Goal: Navigation & Orientation: Find specific page/section

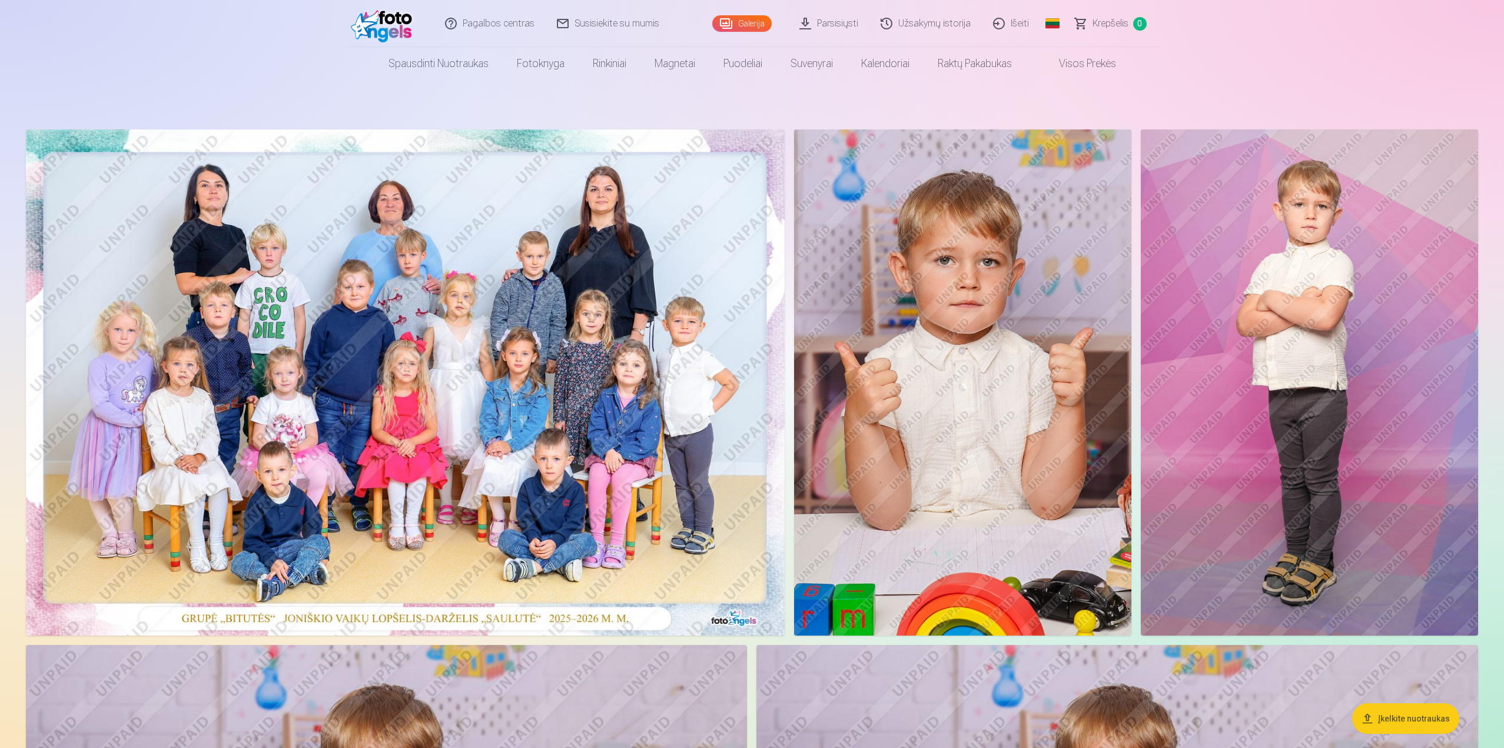
click at [469, 230] on img at bounding box center [405, 383] width 759 height 506
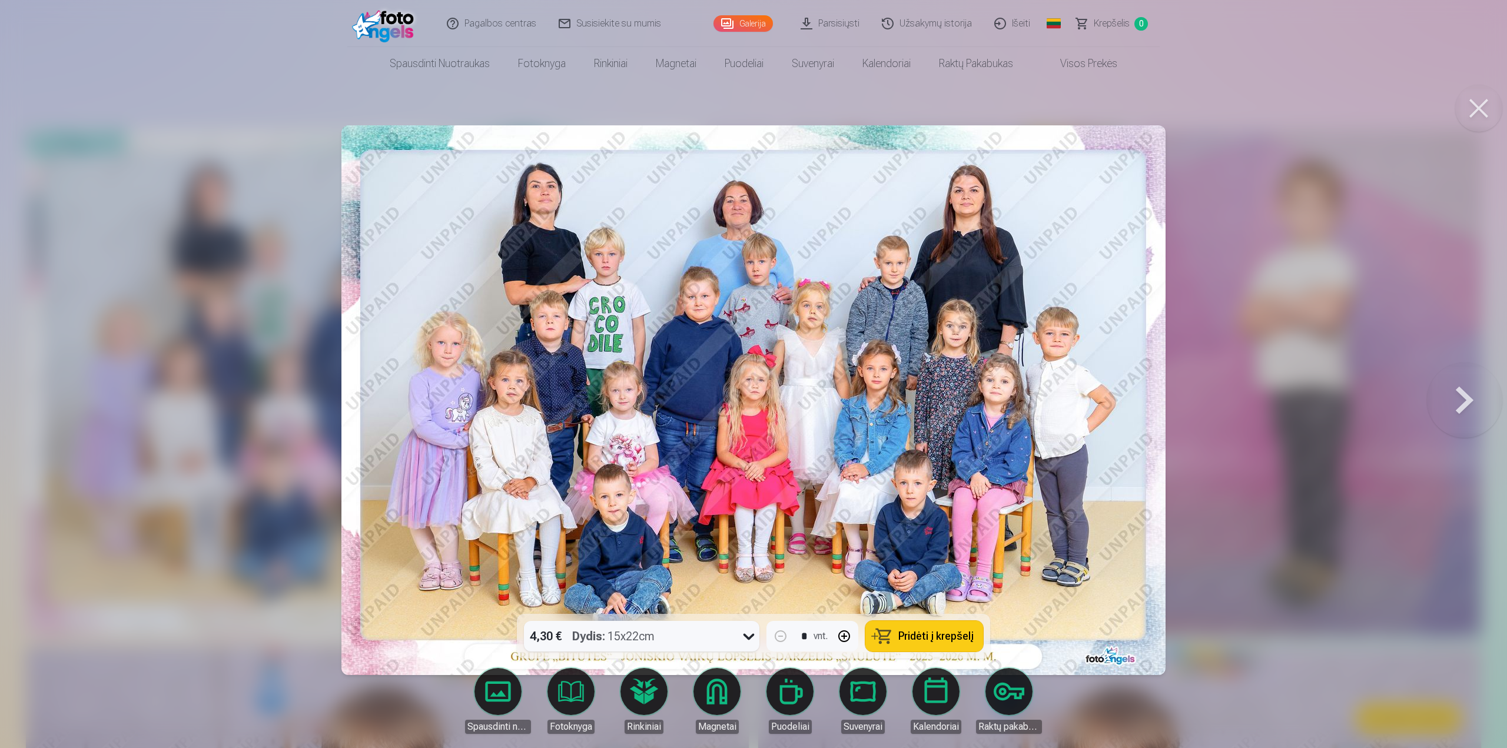
click at [1460, 401] on button at bounding box center [1464, 400] width 75 height 404
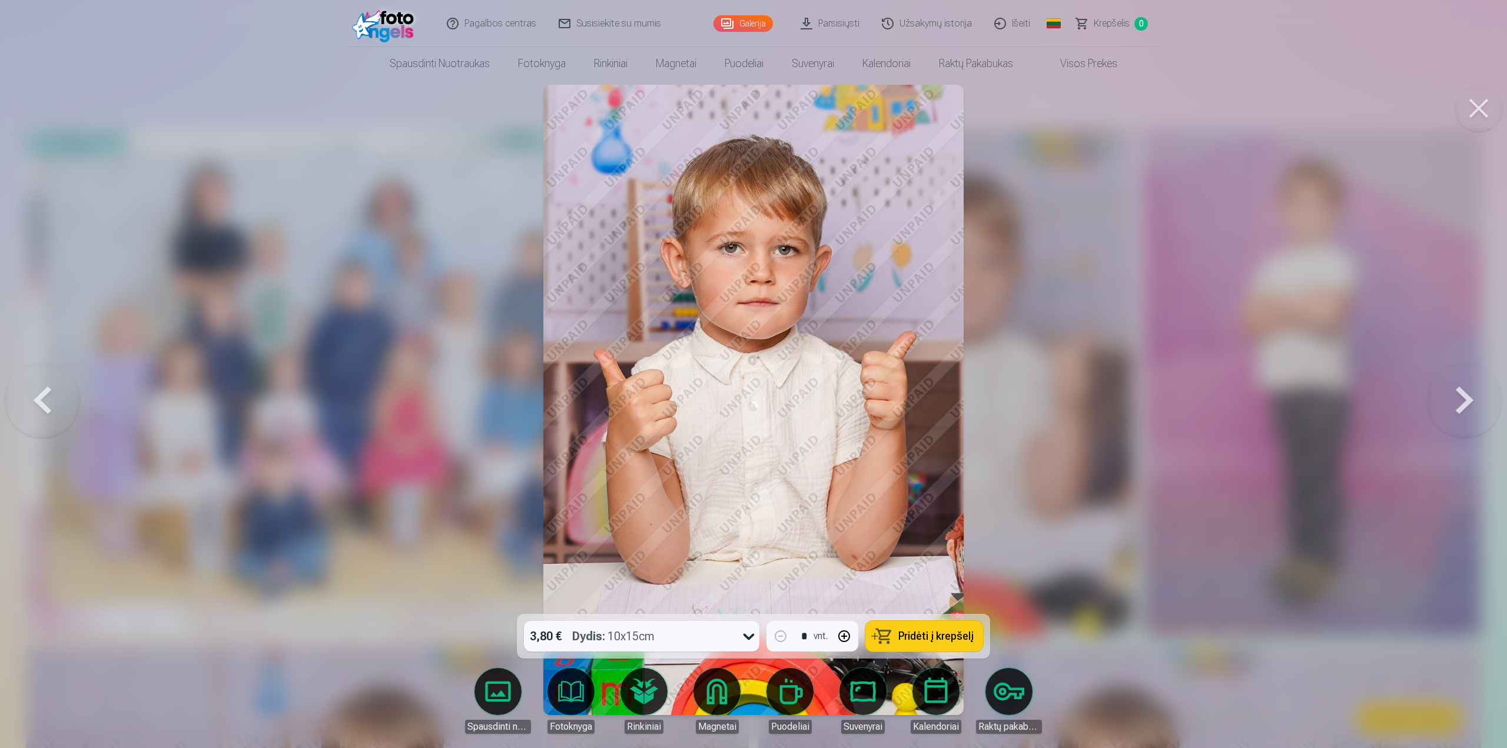
click at [1460, 401] on button at bounding box center [1464, 400] width 75 height 404
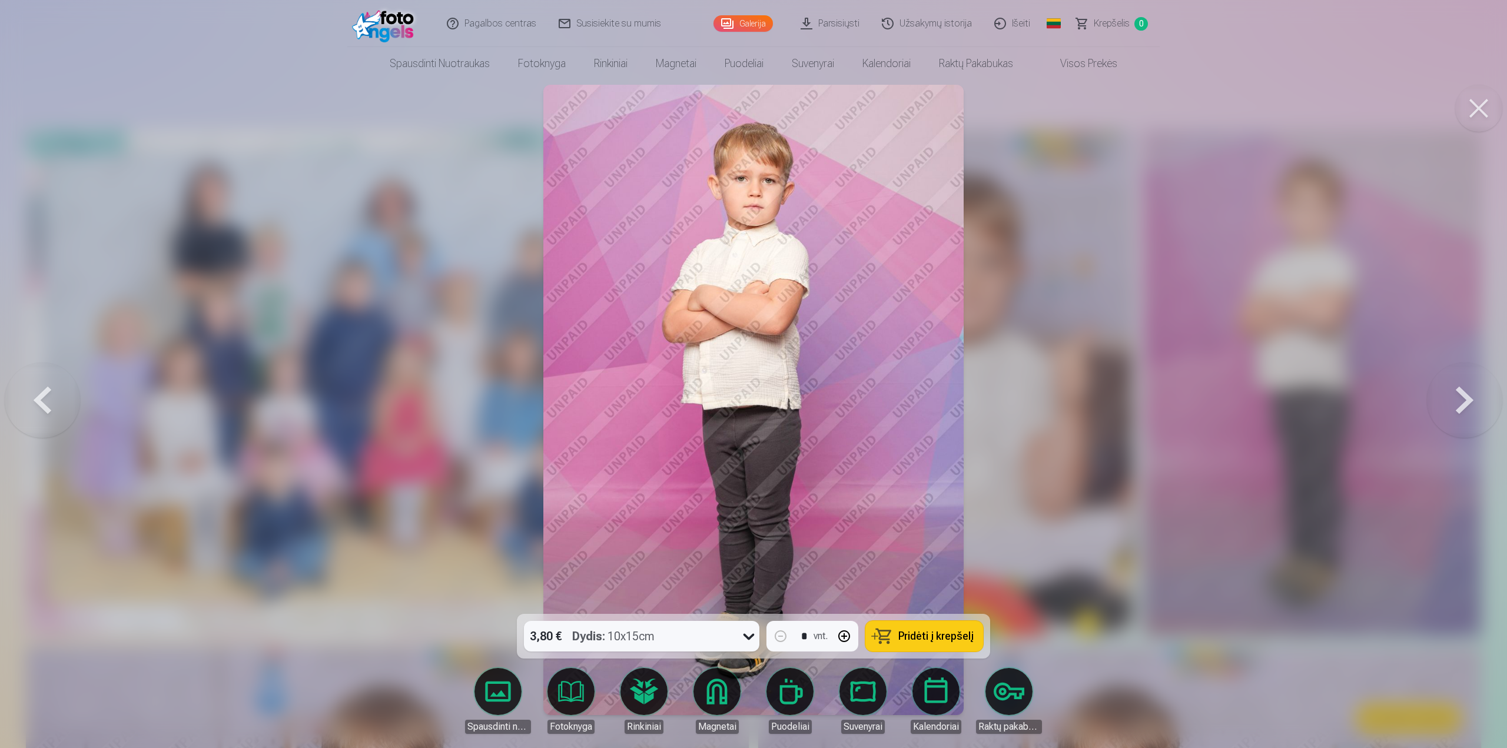
click at [1460, 401] on button at bounding box center [1464, 400] width 75 height 404
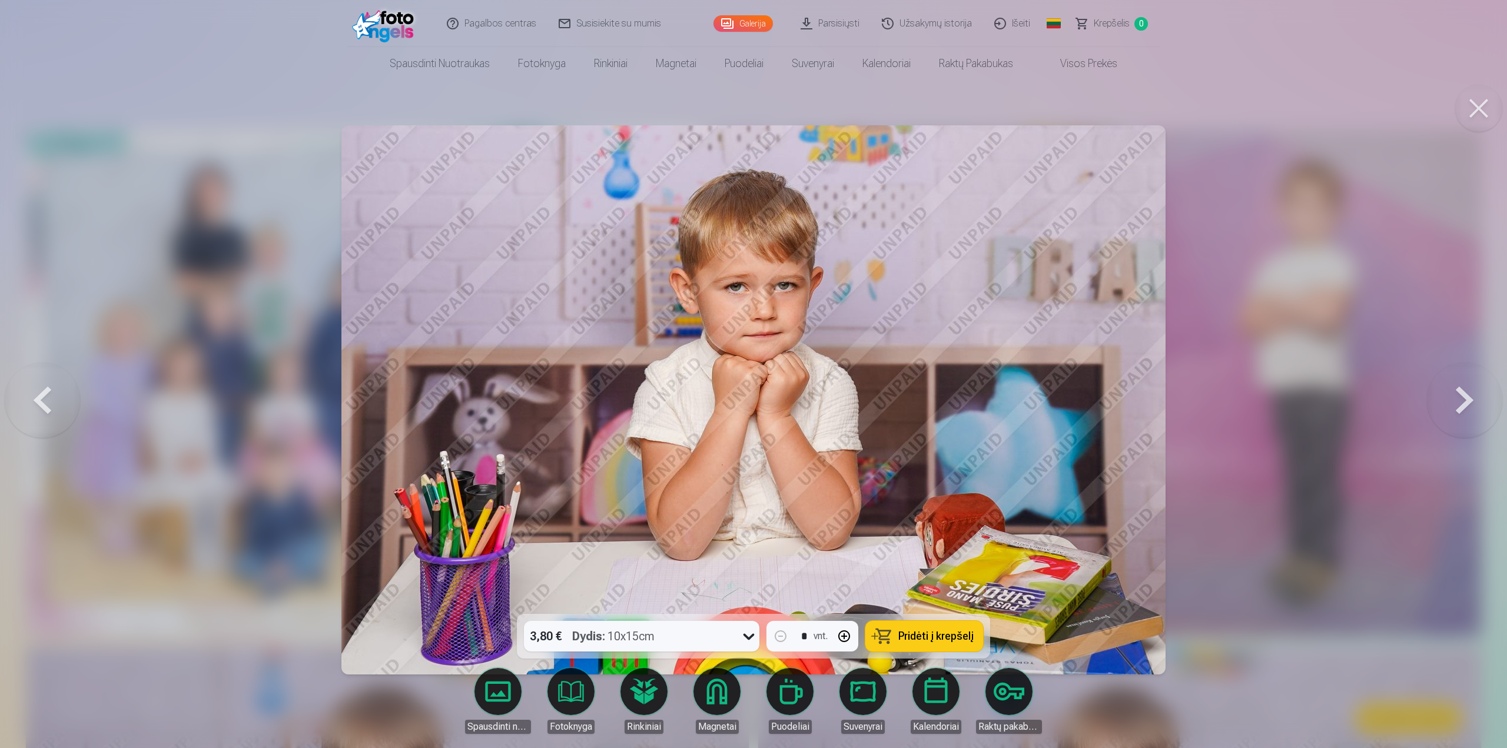
click at [1460, 401] on button at bounding box center [1464, 400] width 75 height 404
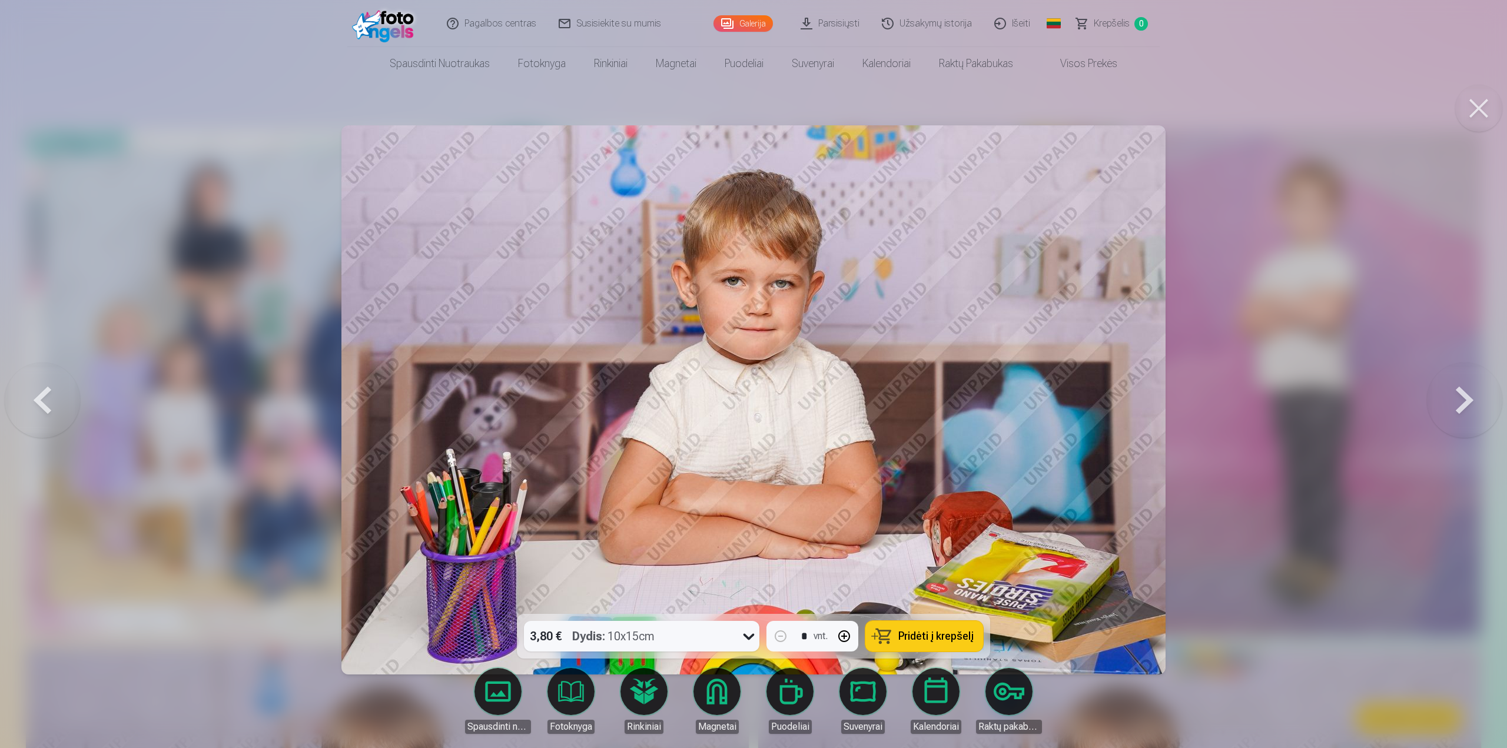
click at [1460, 401] on button at bounding box center [1464, 400] width 75 height 404
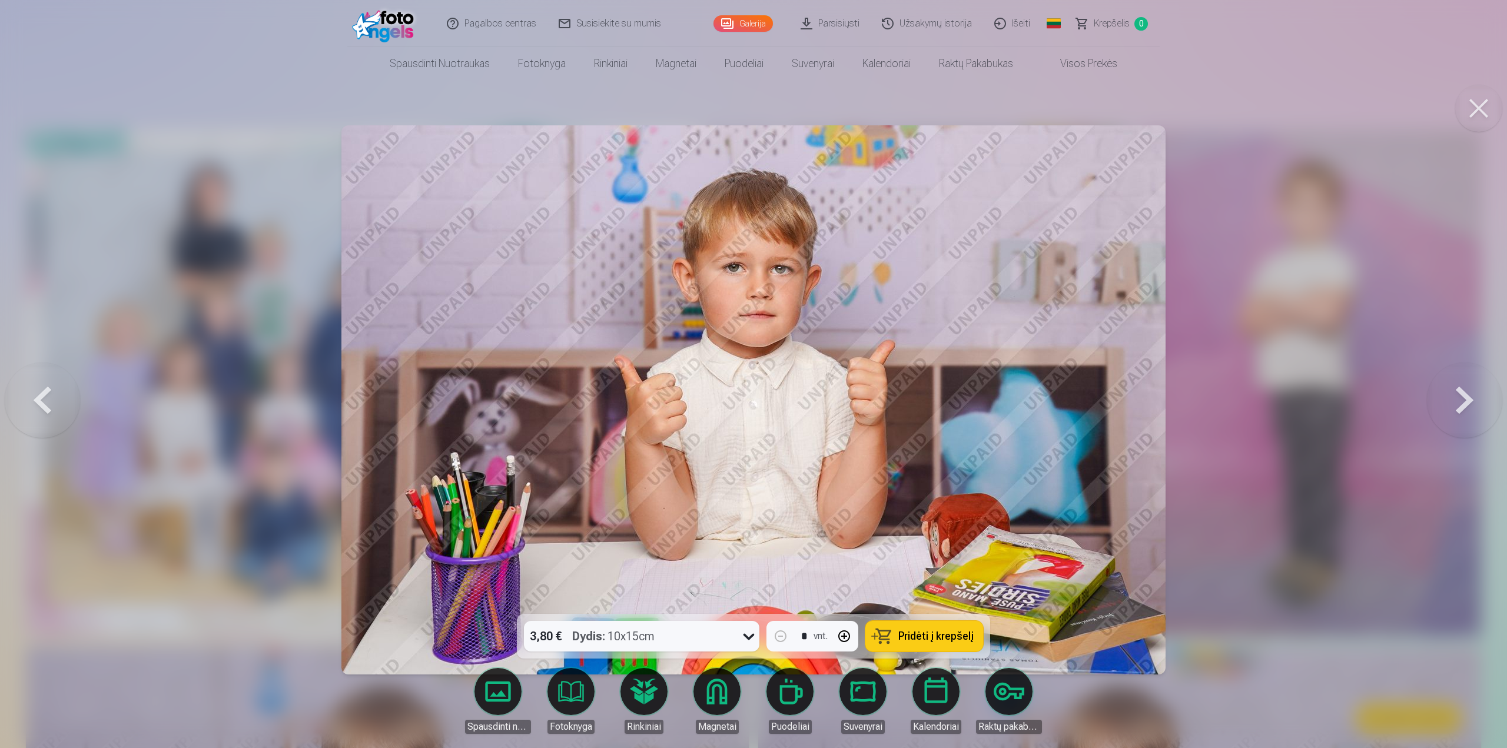
click at [1460, 401] on button at bounding box center [1464, 400] width 75 height 404
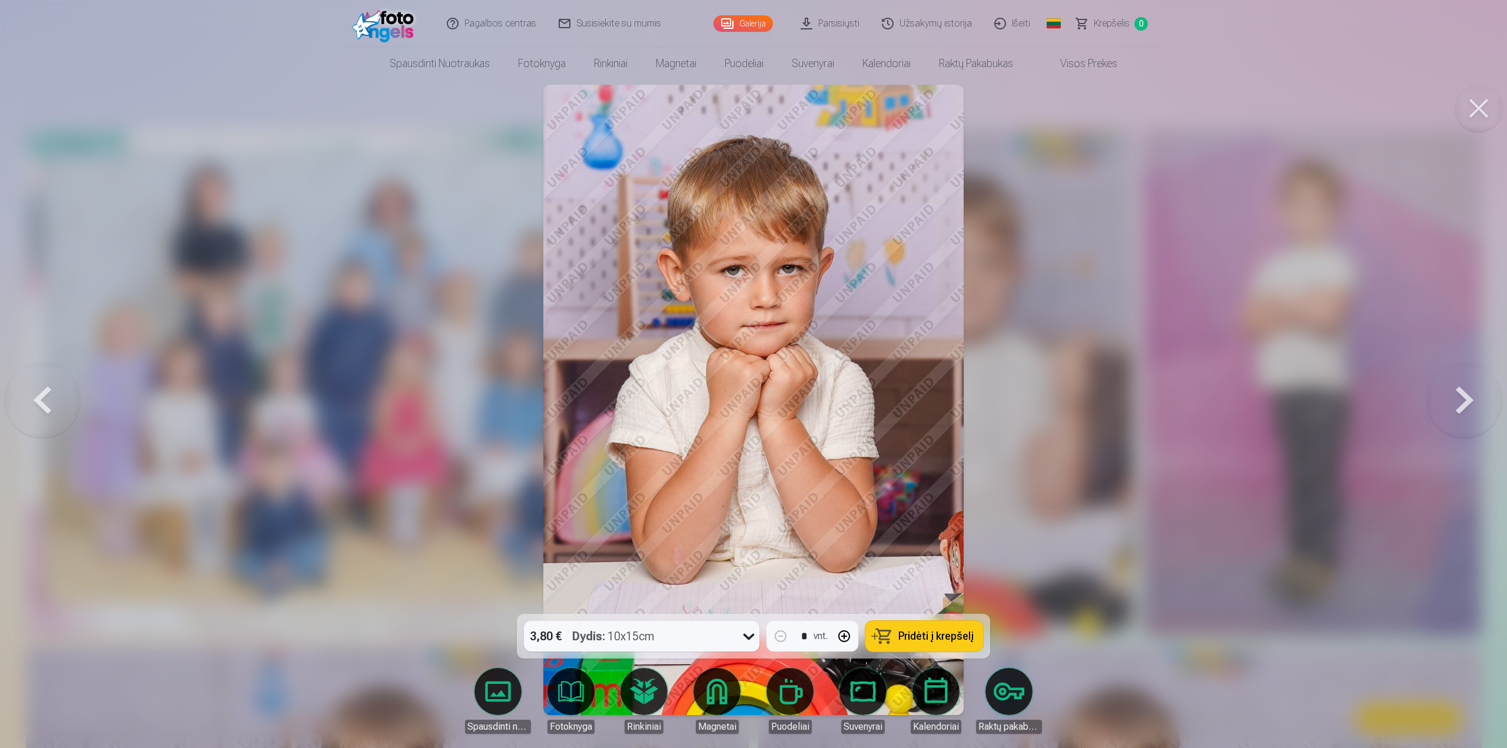
click at [1460, 401] on button at bounding box center [1464, 400] width 75 height 404
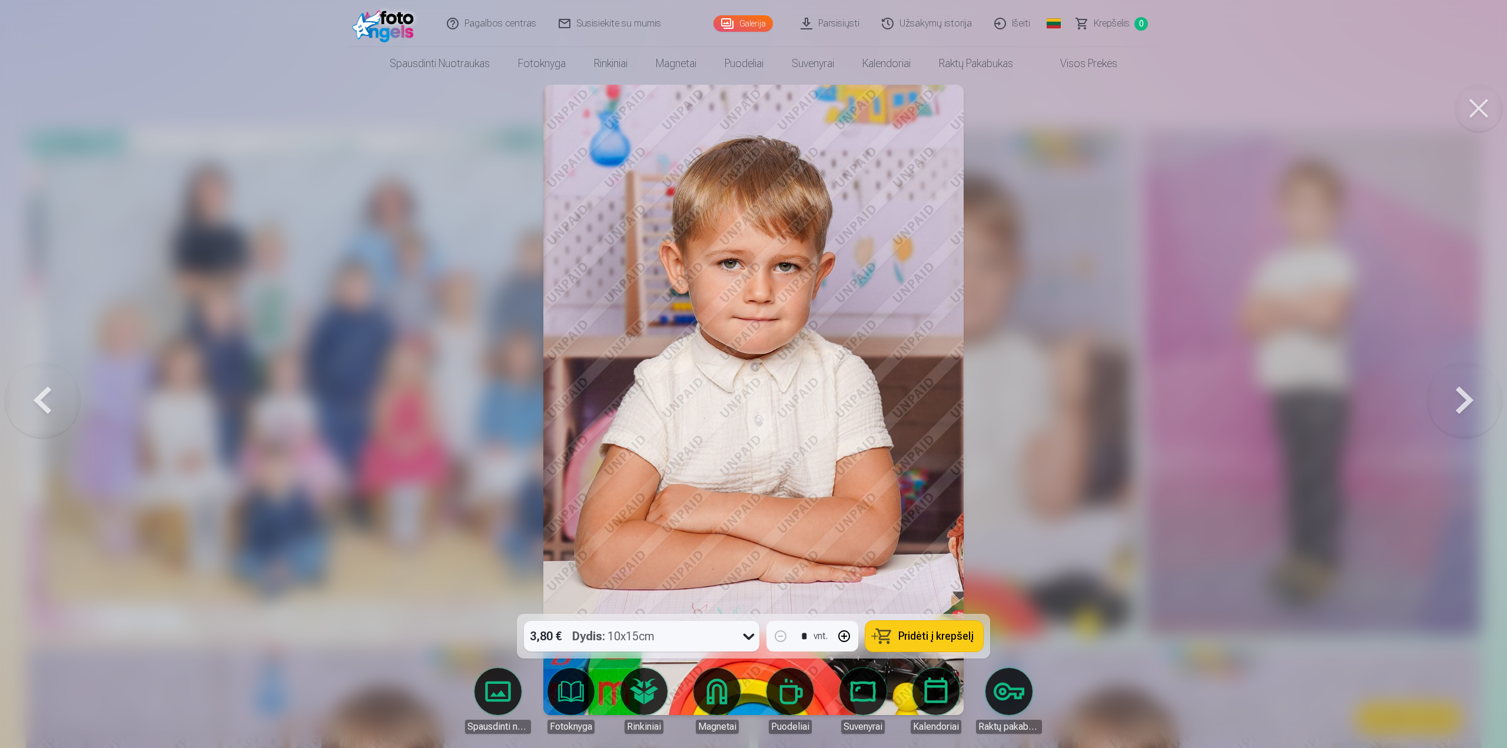
click at [1460, 401] on button at bounding box center [1464, 400] width 75 height 404
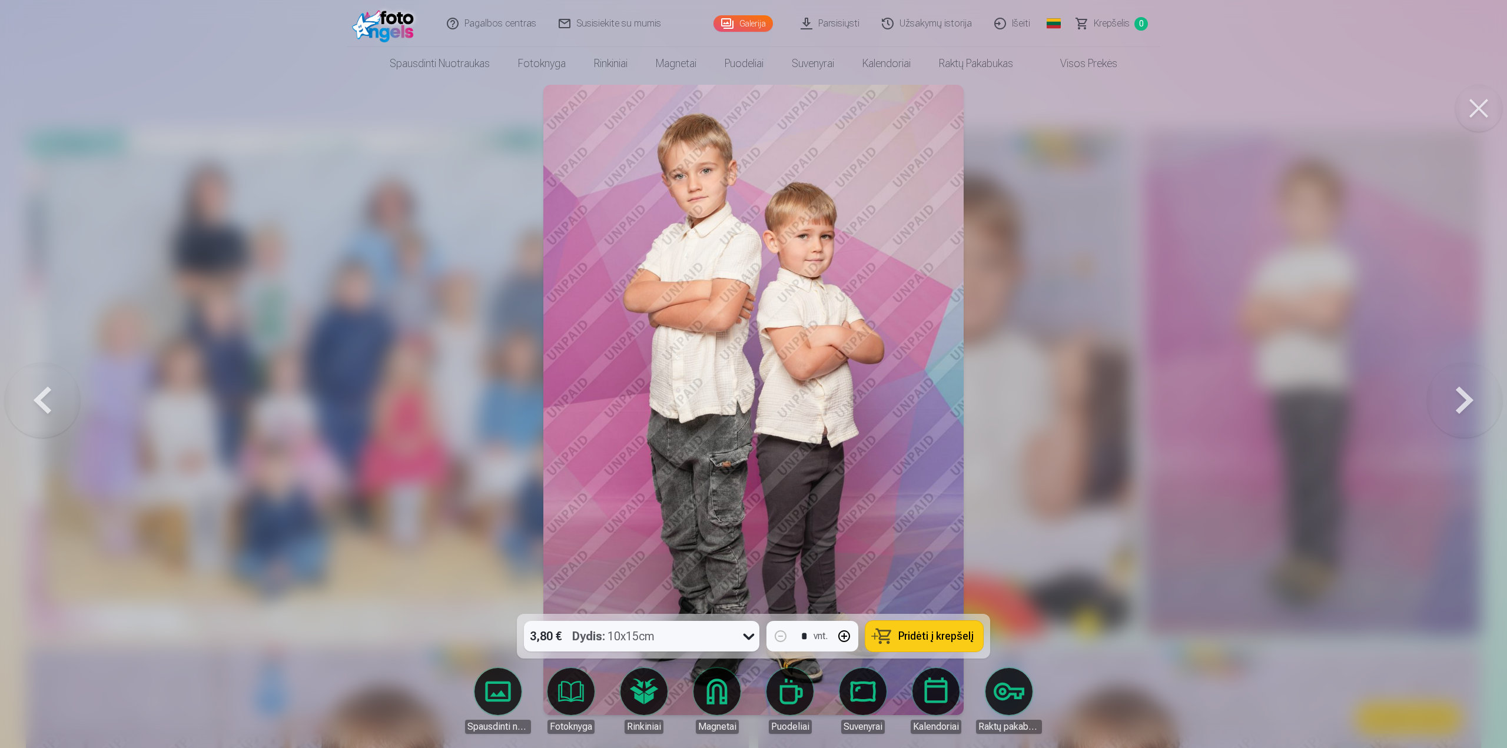
click at [1460, 401] on button at bounding box center [1464, 400] width 75 height 404
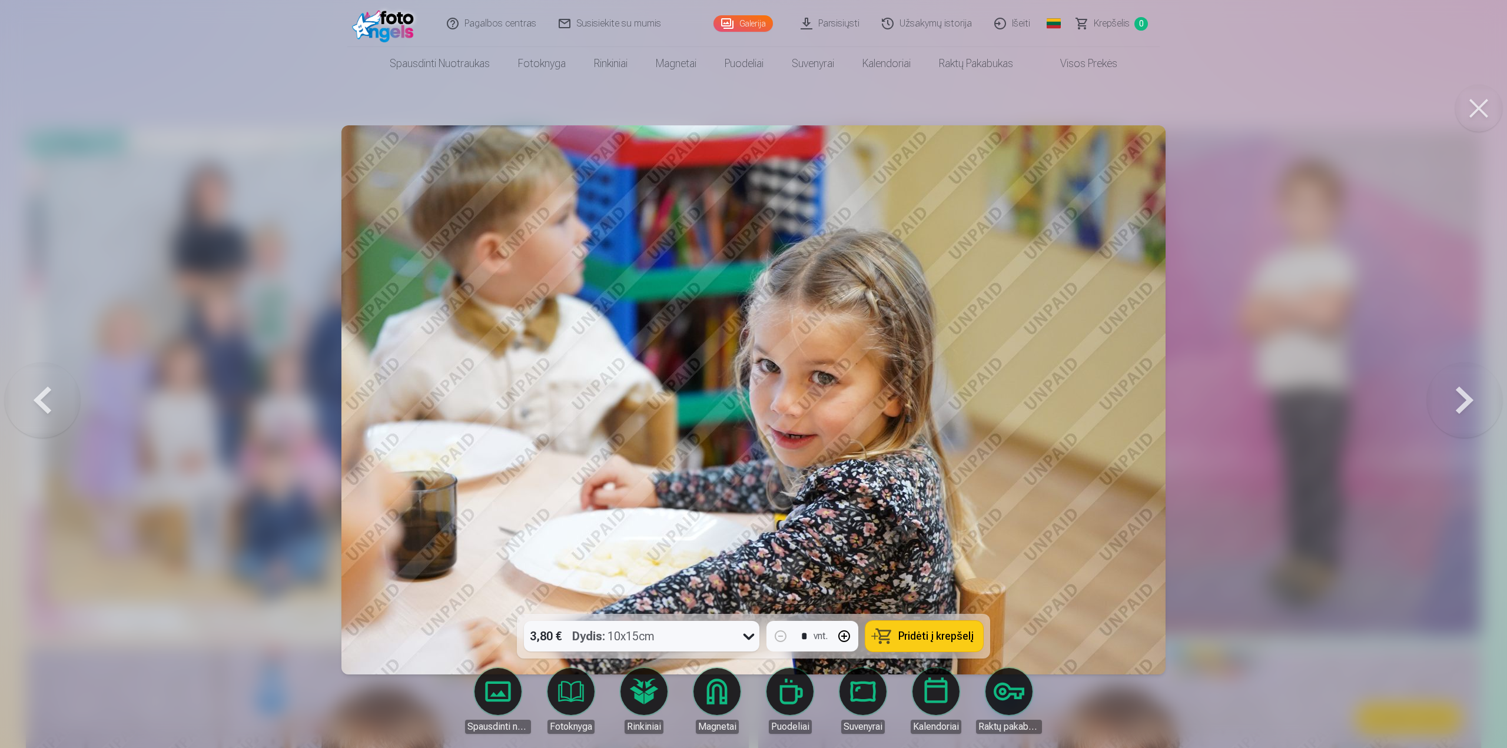
click at [1460, 401] on button at bounding box center [1464, 400] width 75 height 404
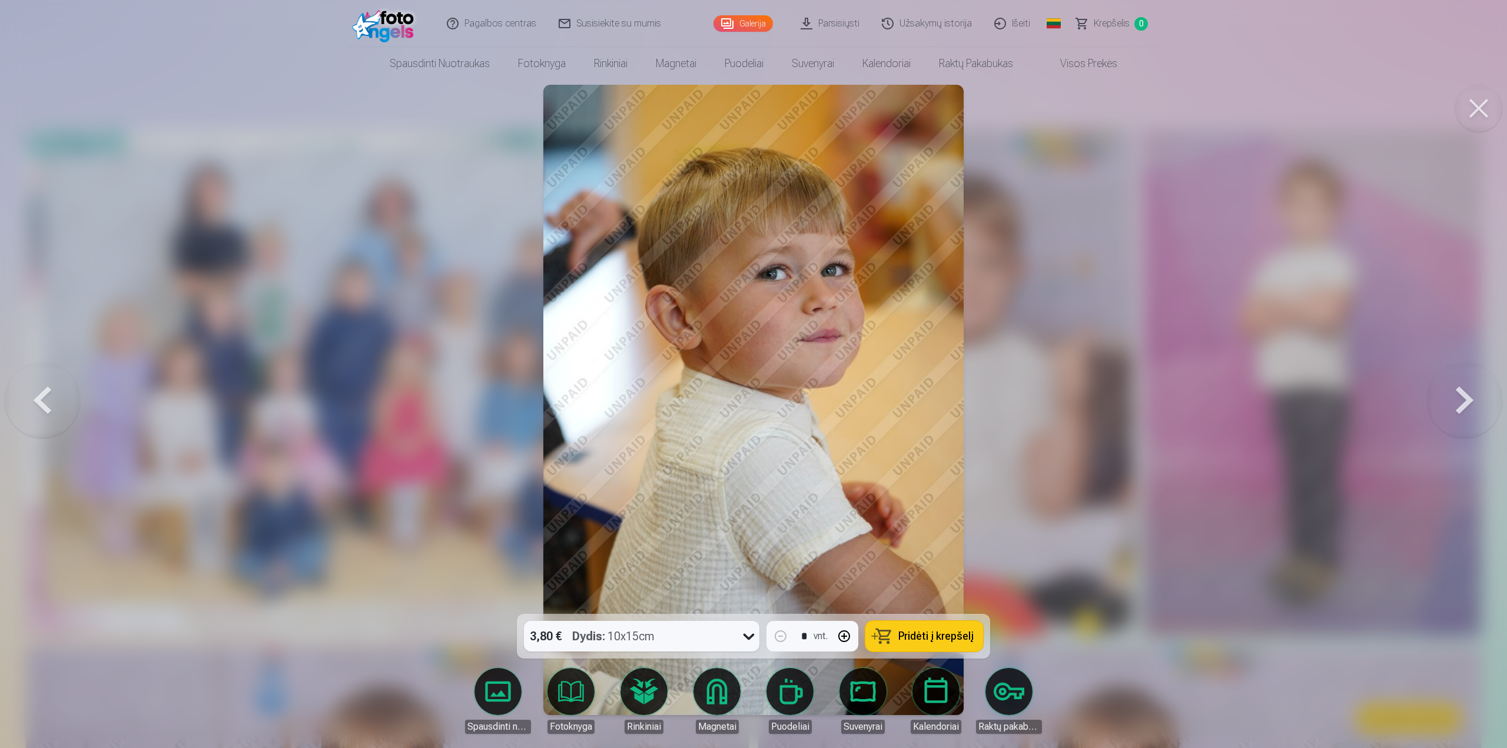
click at [1460, 401] on button at bounding box center [1464, 400] width 75 height 404
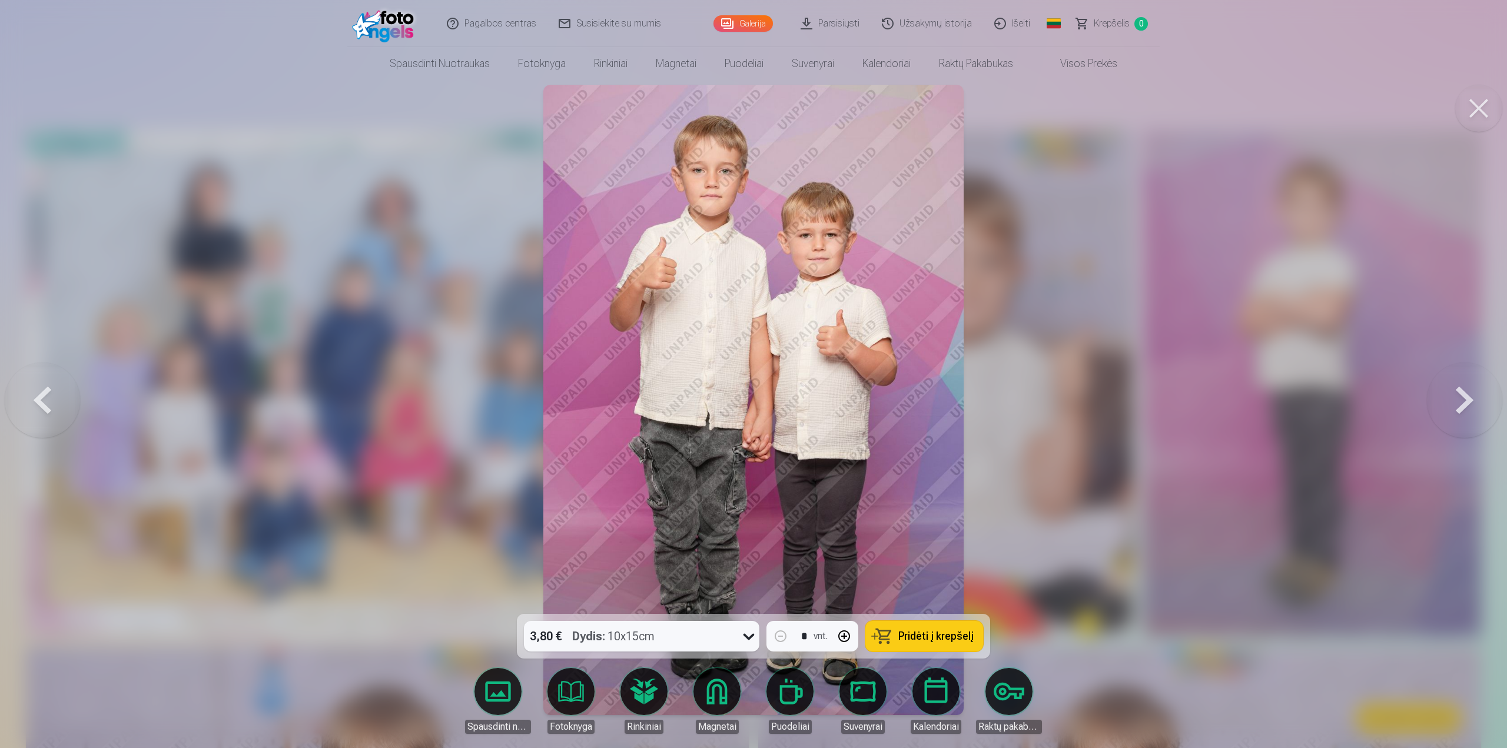
click at [1460, 401] on button at bounding box center [1464, 400] width 75 height 404
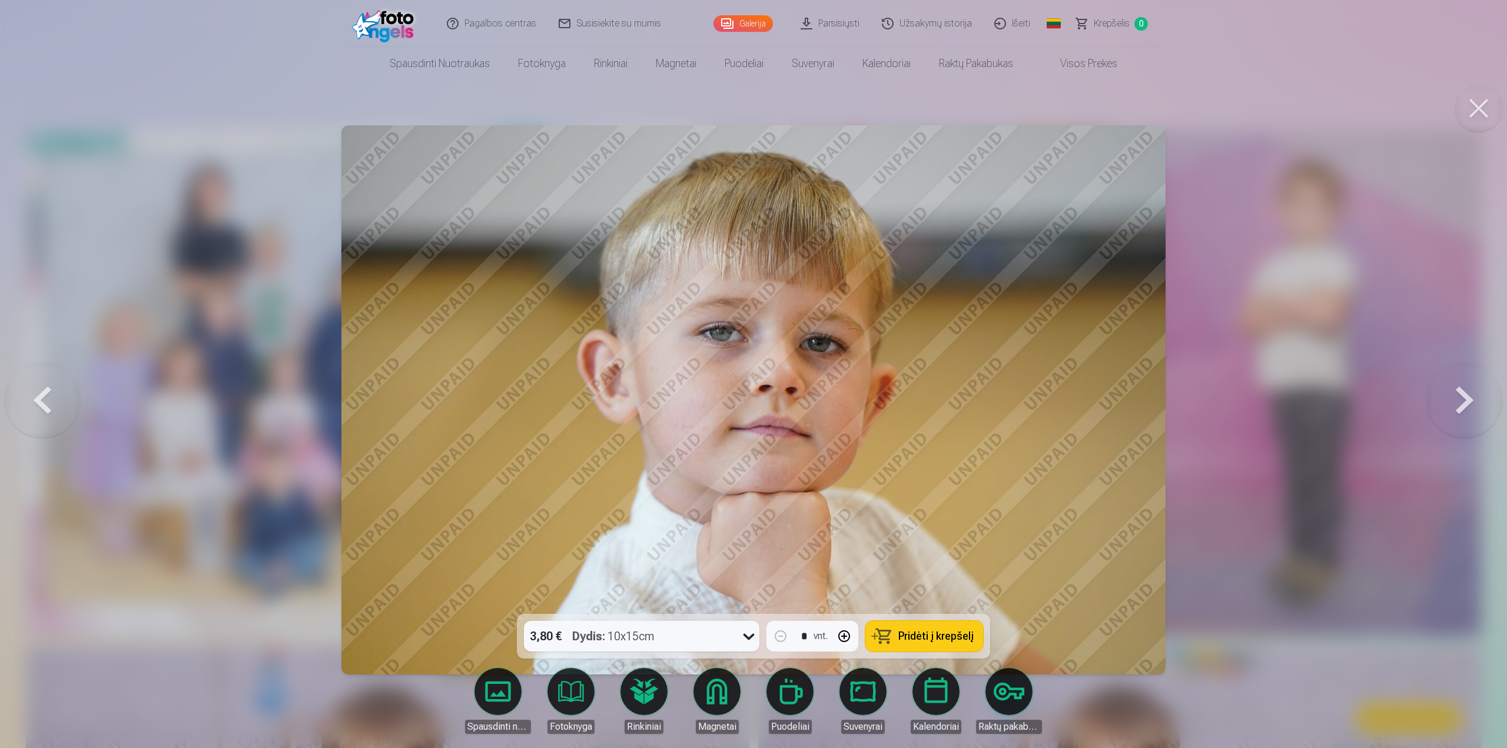
click at [1460, 401] on button at bounding box center [1464, 400] width 75 height 404
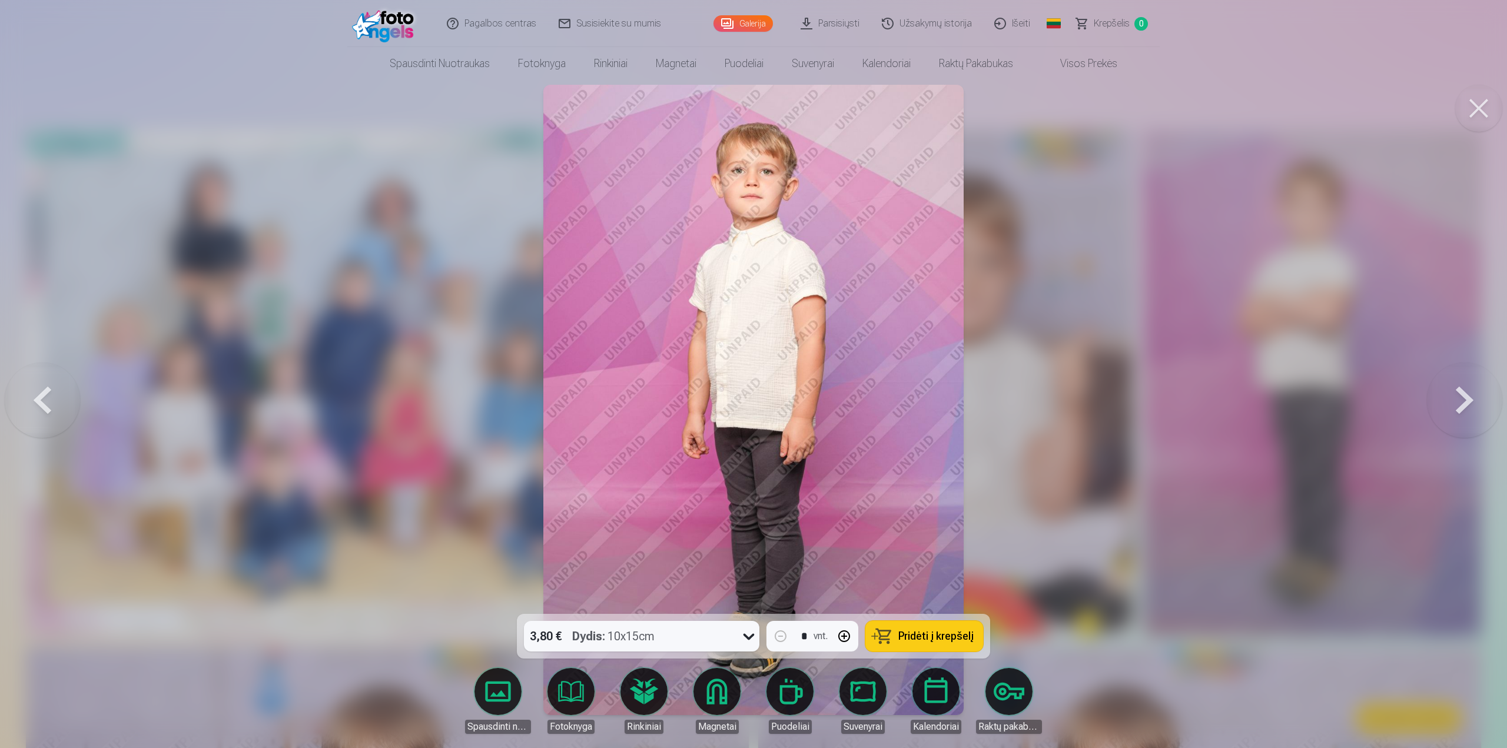
click at [1460, 401] on button at bounding box center [1464, 400] width 75 height 404
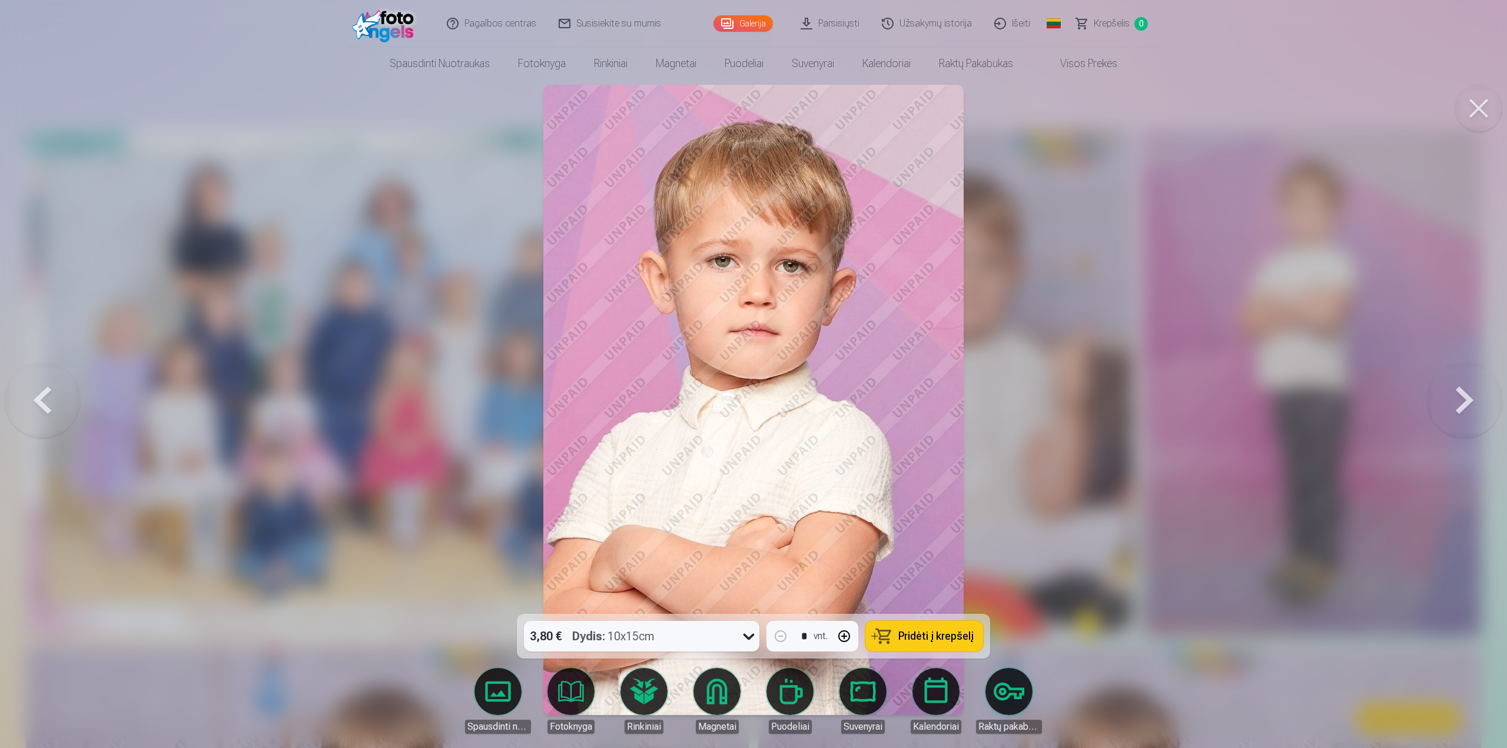
click at [1460, 401] on button at bounding box center [1464, 400] width 75 height 404
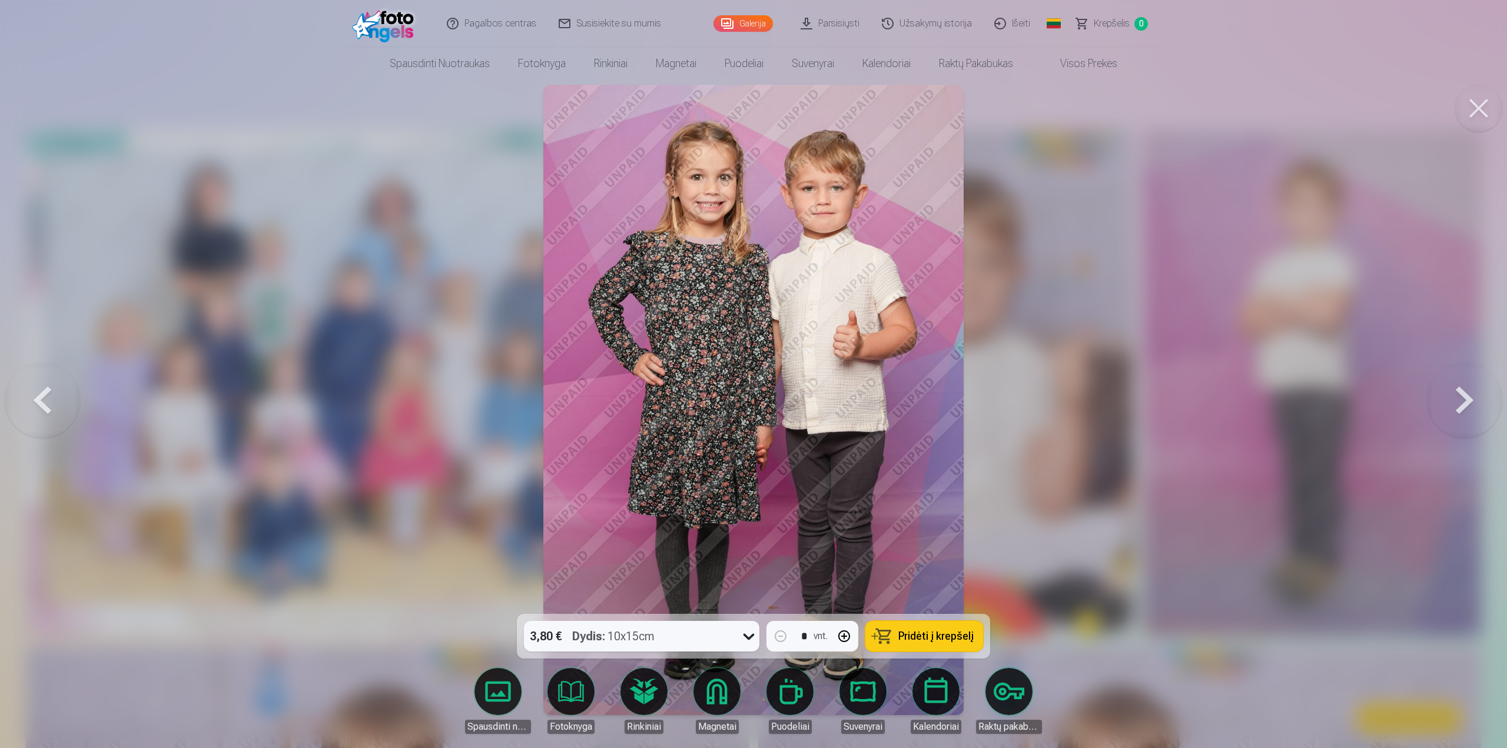
click at [1460, 401] on button at bounding box center [1464, 400] width 75 height 404
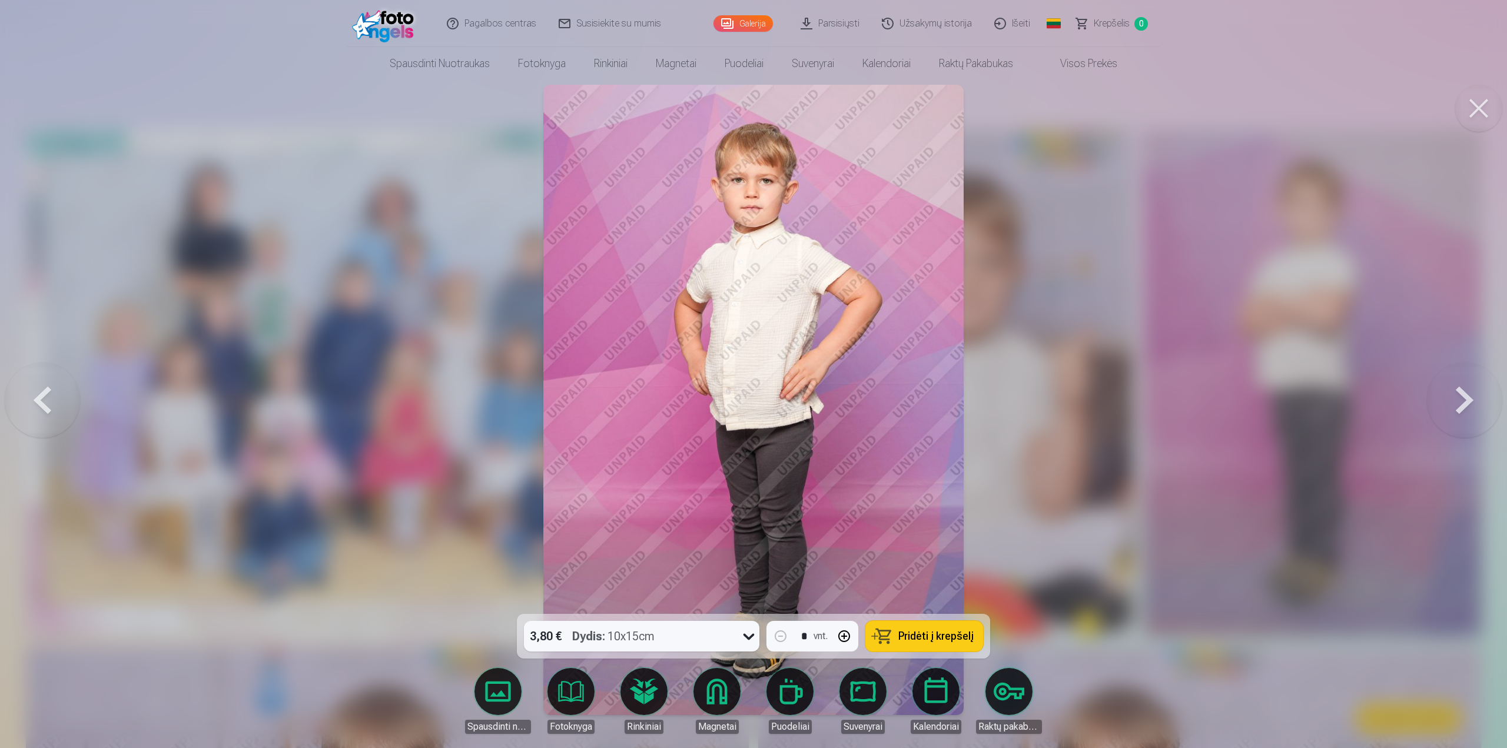
click at [1460, 401] on button at bounding box center [1464, 400] width 75 height 404
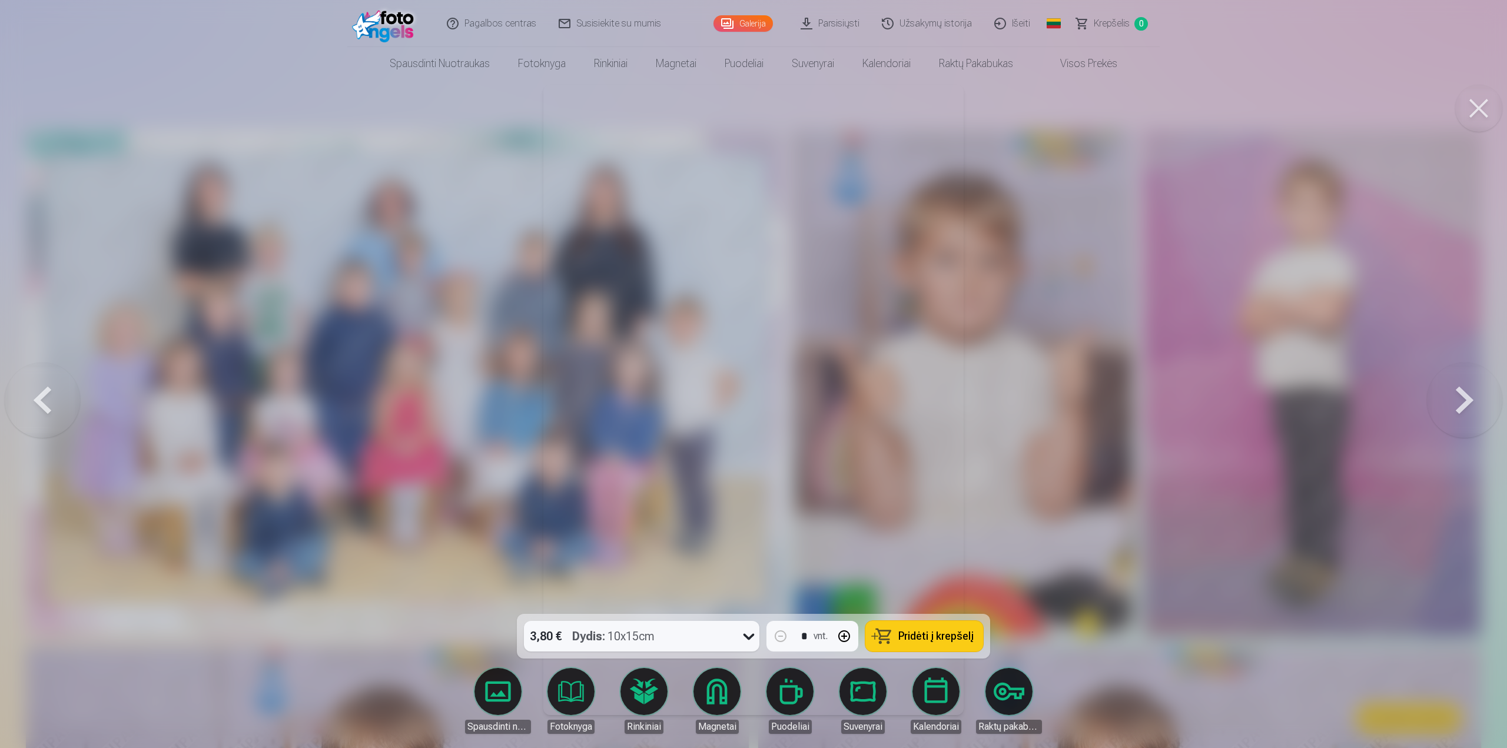
click at [1460, 401] on button at bounding box center [1464, 400] width 75 height 404
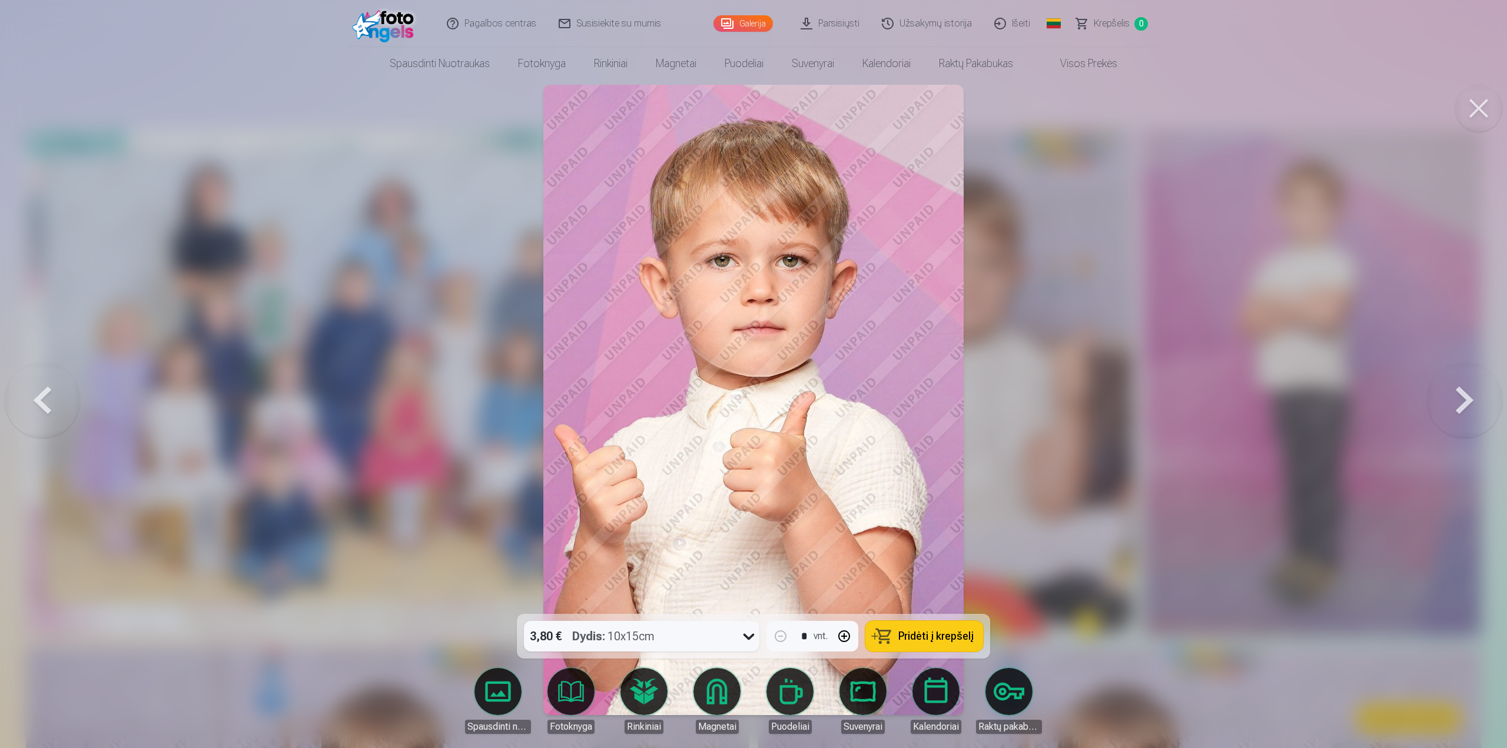
click at [1460, 401] on button at bounding box center [1464, 400] width 75 height 404
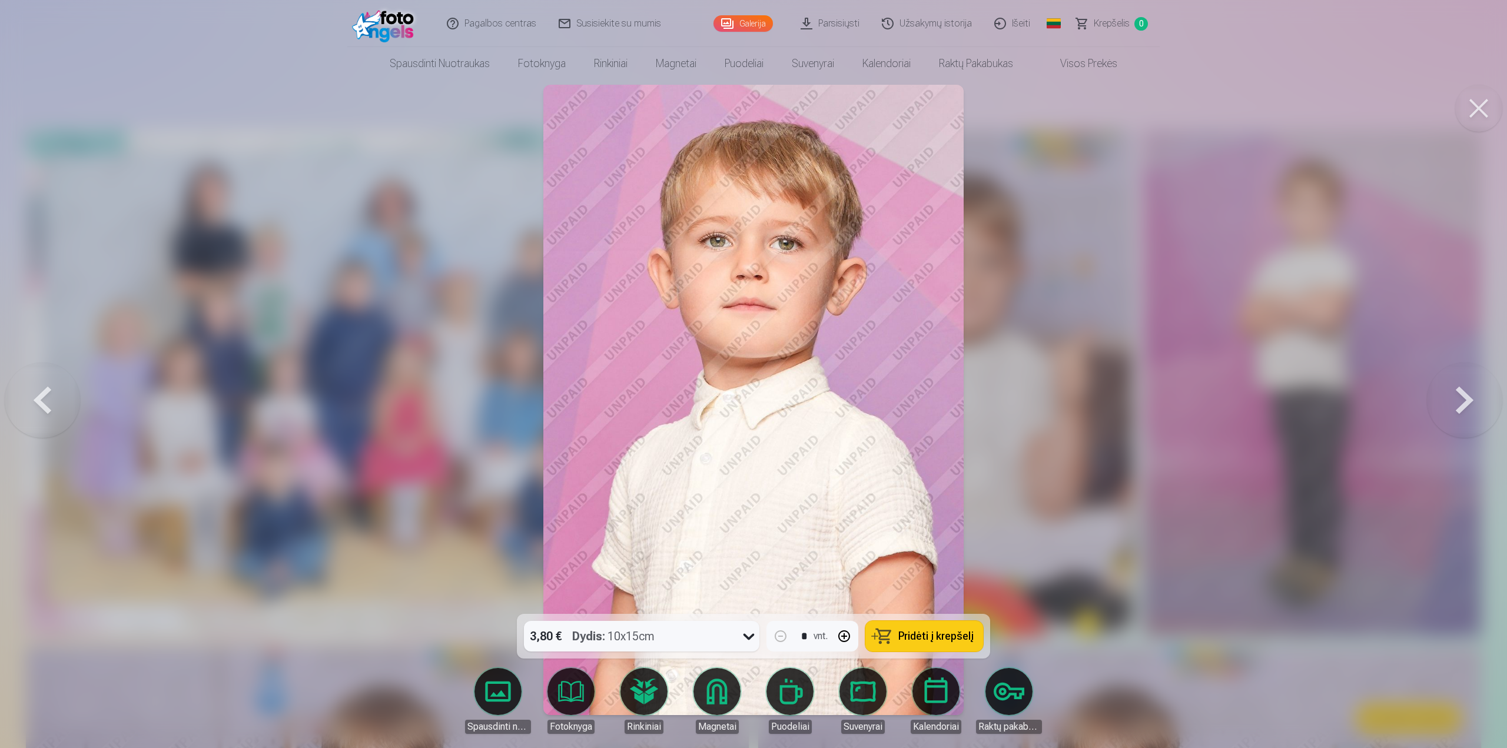
click at [1460, 401] on button at bounding box center [1464, 400] width 75 height 404
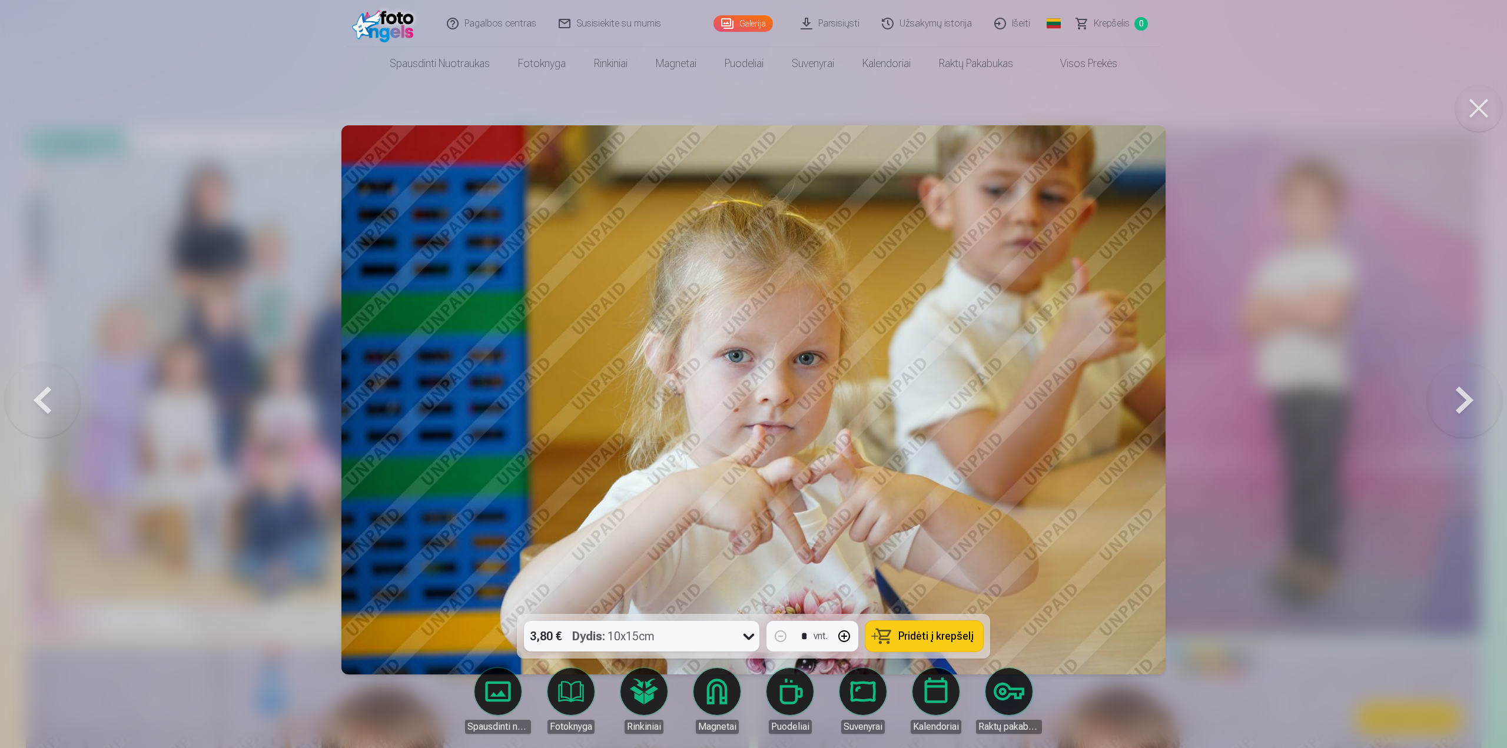
click at [1460, 401] on button at bounding box center [1464, 400] width 75 height 404
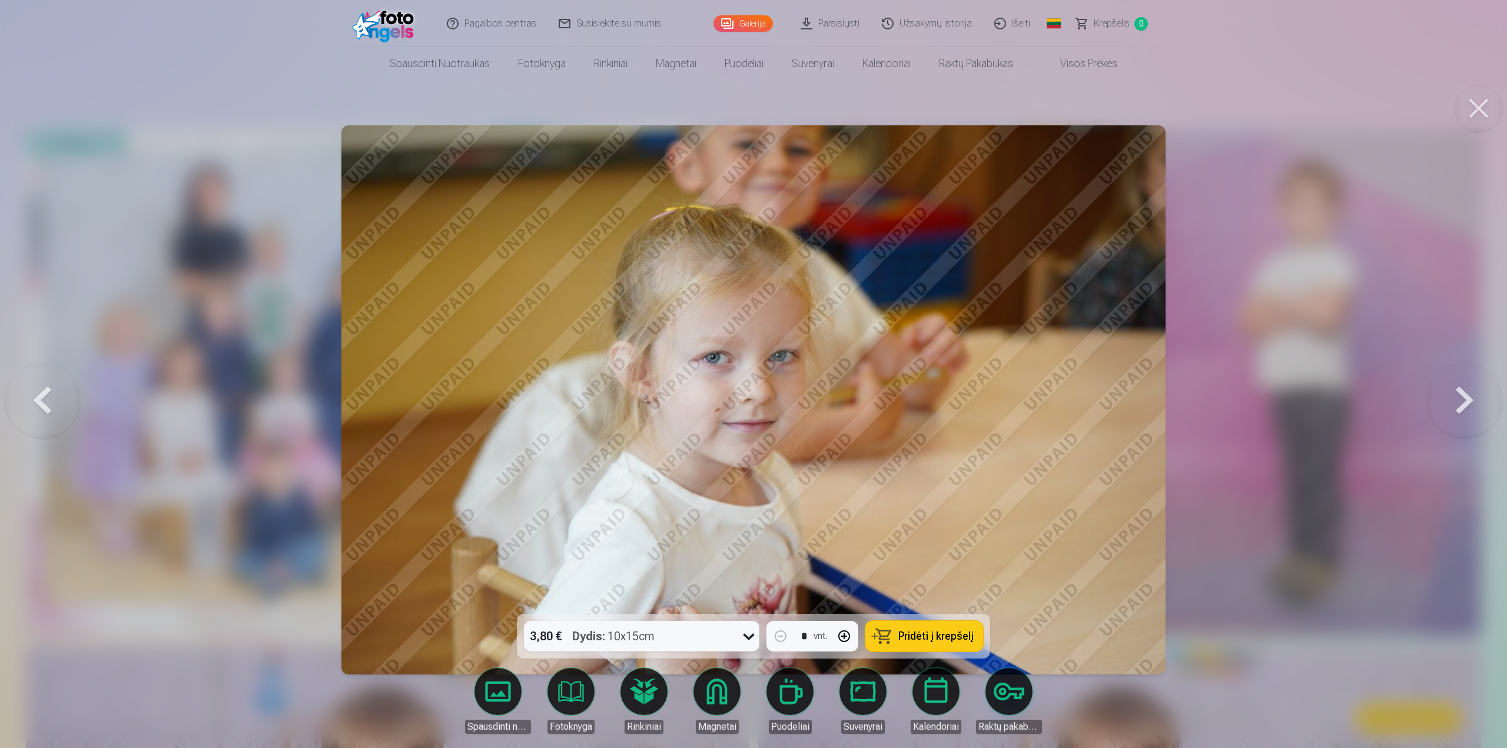
click at [1460, 401] on button at bounding box center [1464, 400] width 75 height 404
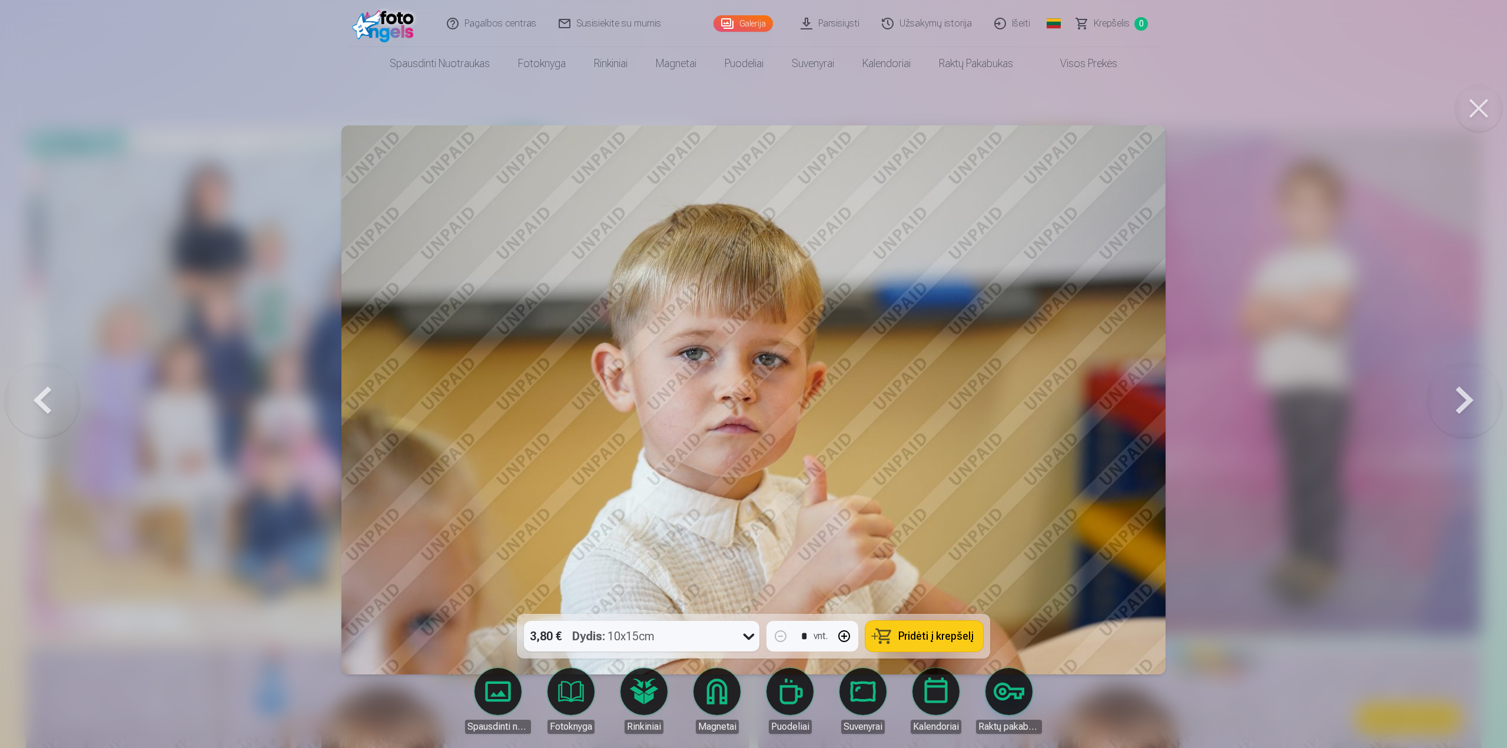
click at [1460, 401] on button at bounding box center [1464, 400] width 75 height 404
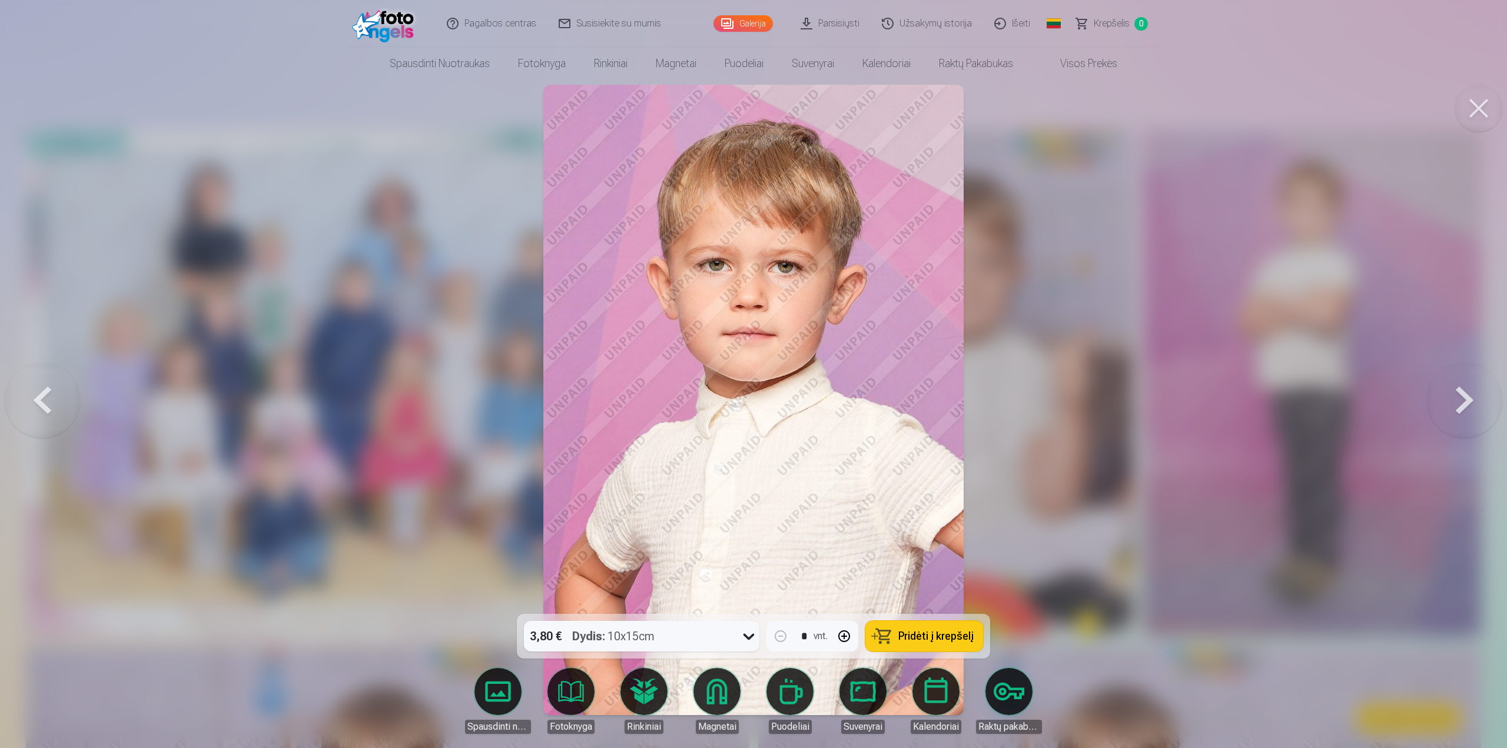
click at [1460, 401] on button at bounding box center [1464, 400] width 75 height 404
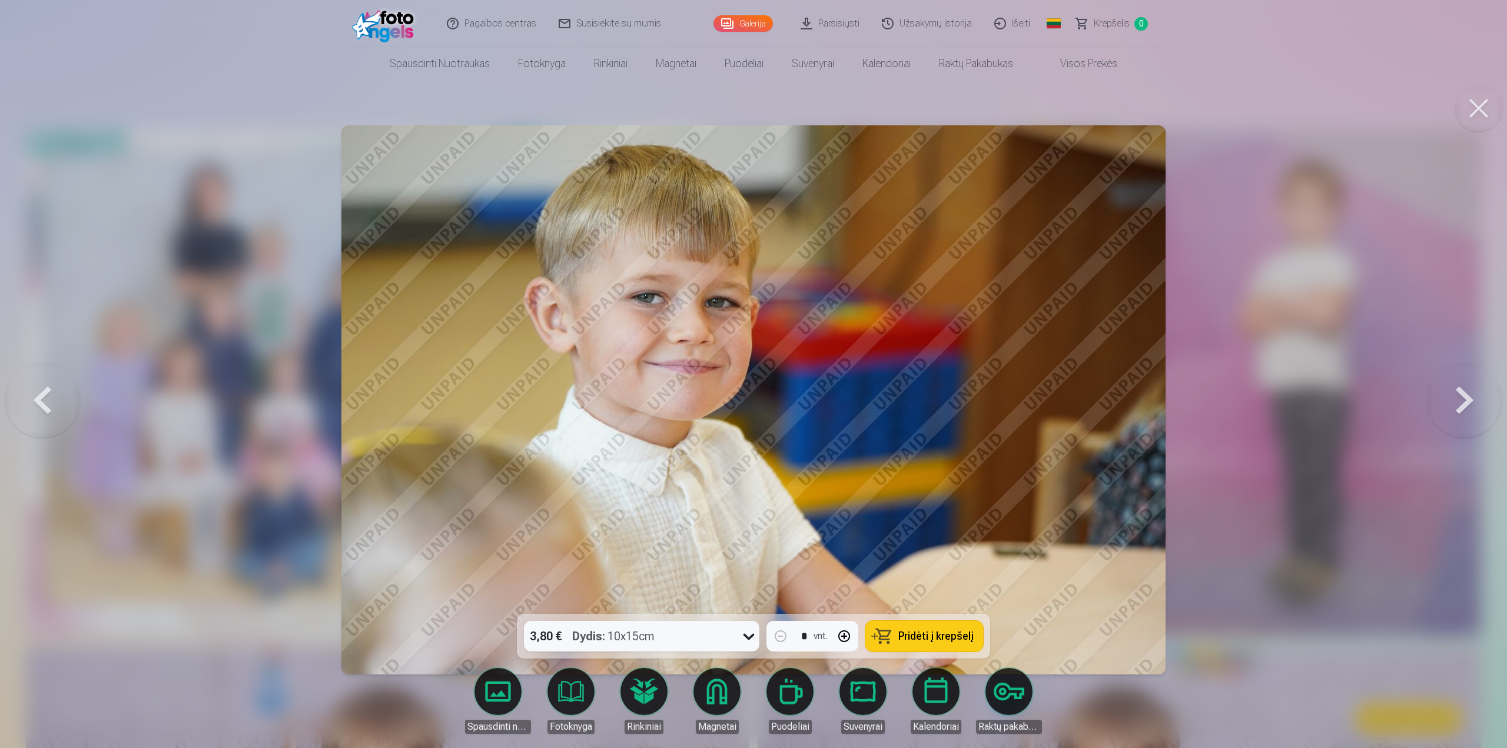
click at [1460, 401] on button at bounding box center [1464, 400] width 75 height 404
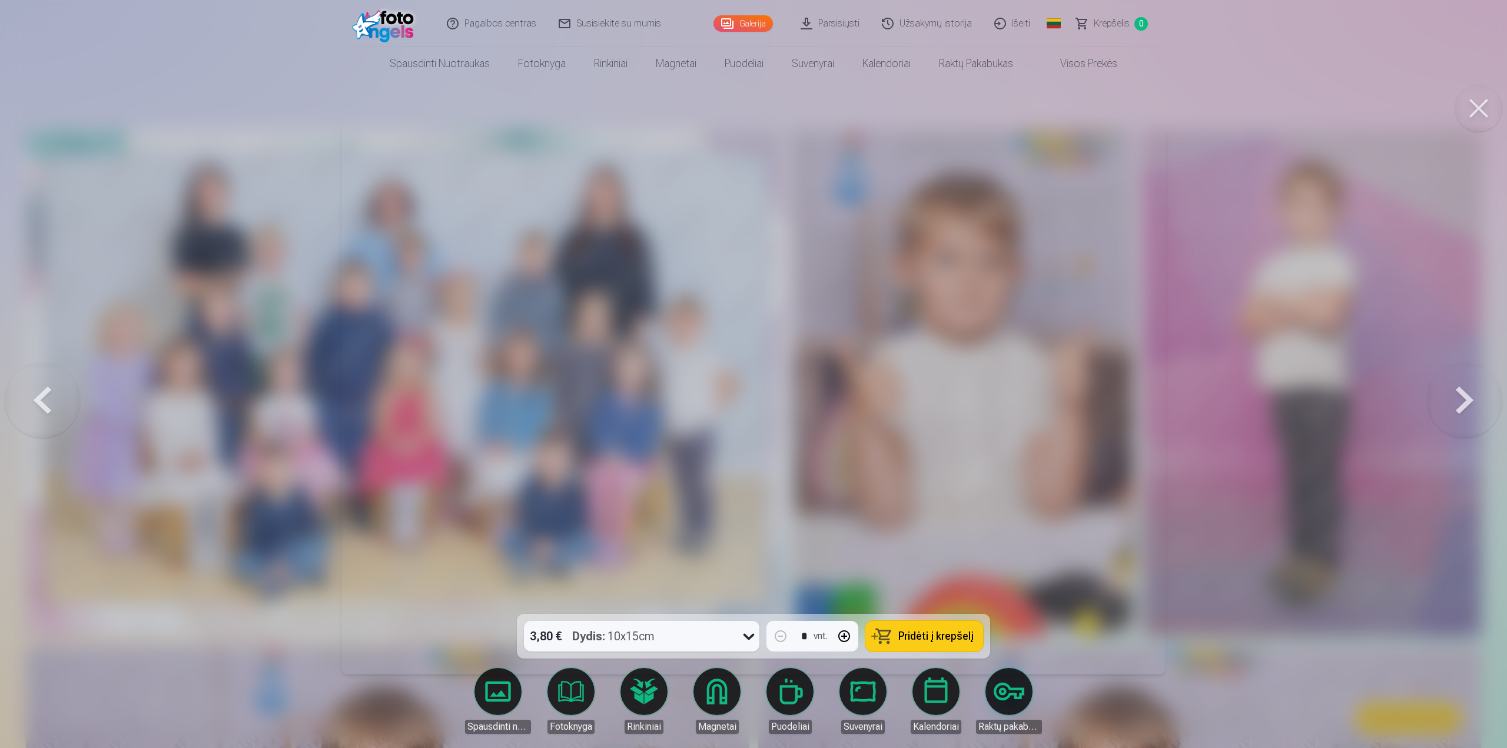
click at [1460, 401] on button at bounding box center [1464, 400] width 75 height 404
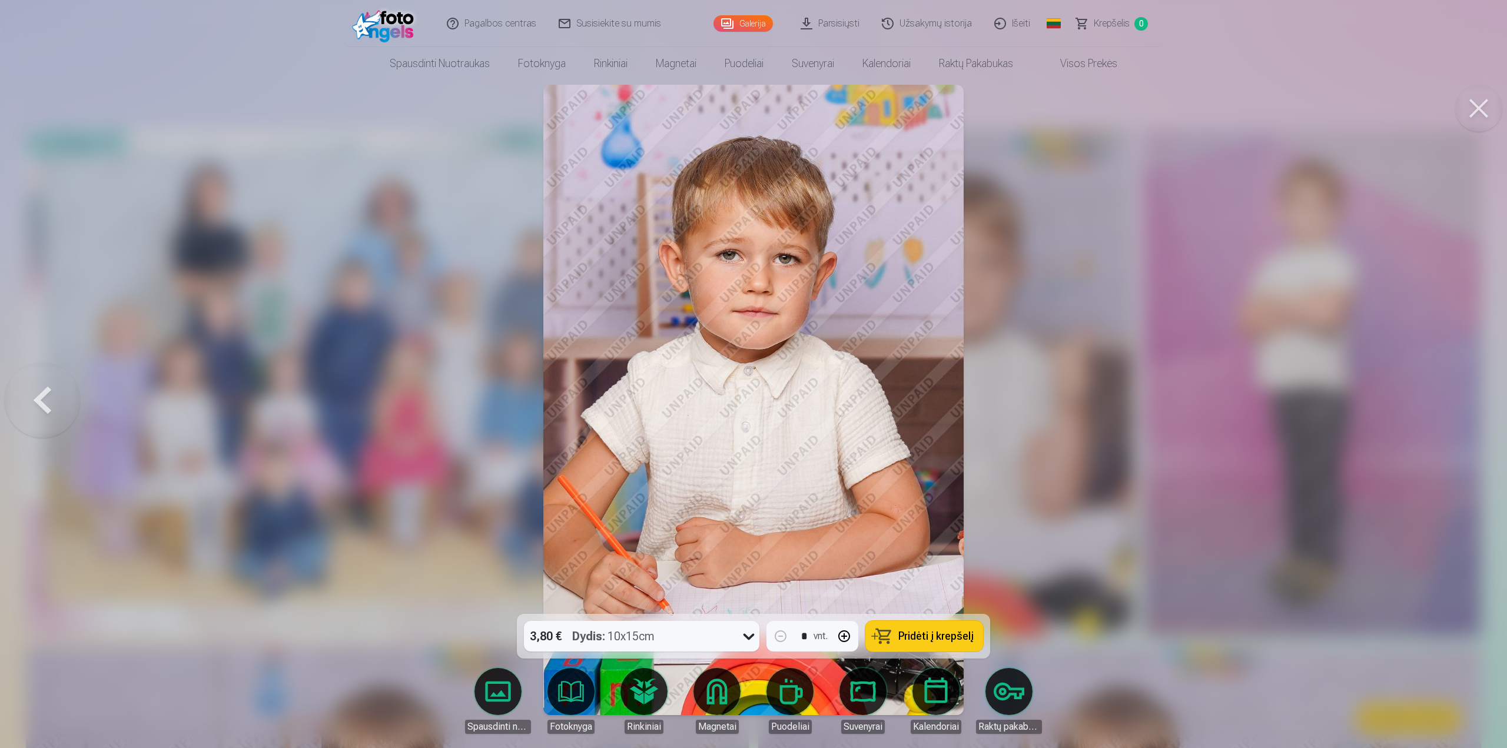
click at [1460, 401] on div at bounding box center [753, 374] width 1507 height 748
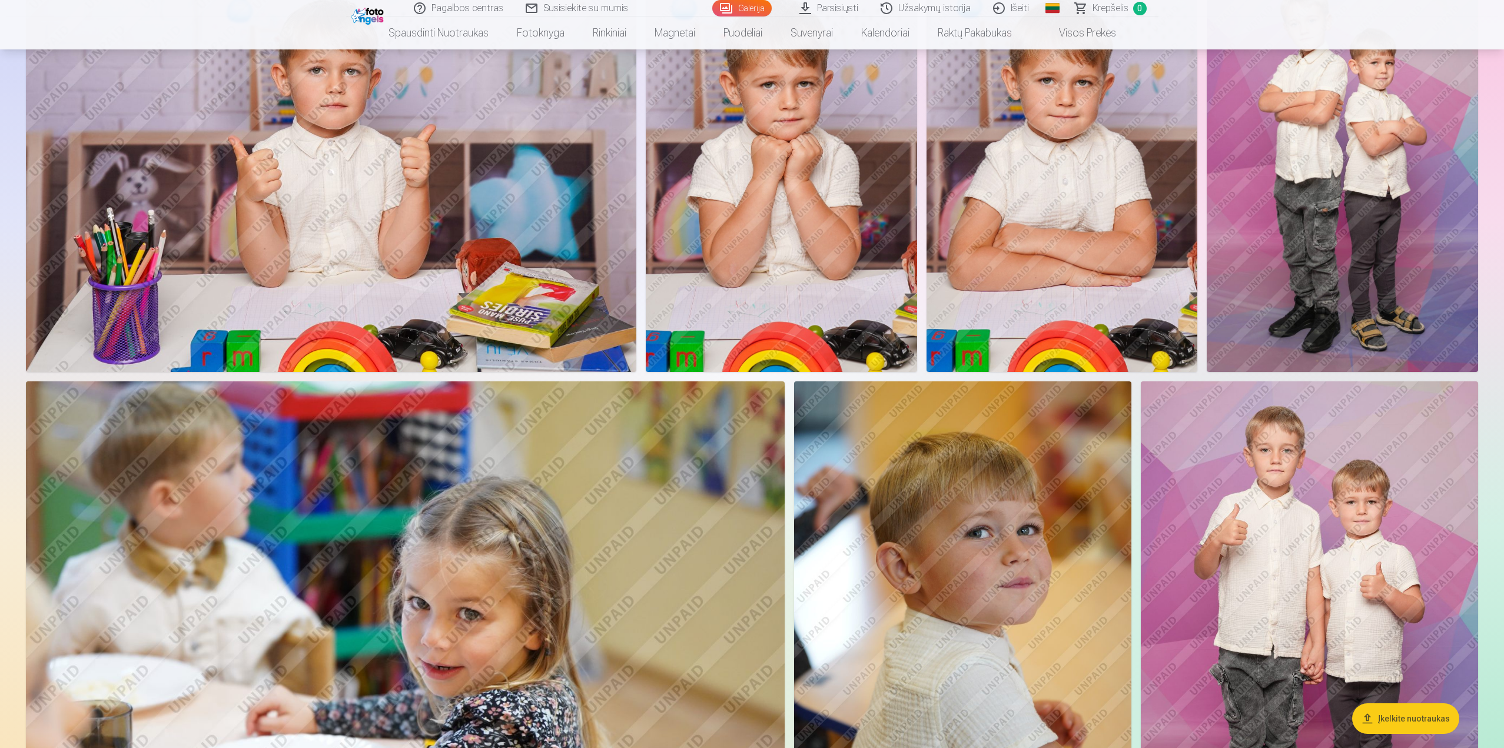
scroll to position [883, 0]
